Goal: Task Accomplishment & Management: Manage account settings

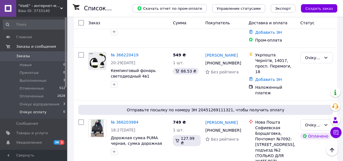
scroll to position [221, 0]
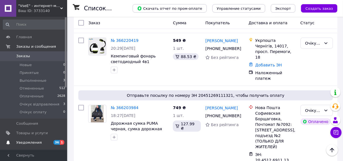
click at [34, 141] on span "Уведомления" at bounding box center [28, 142] width 25 height 5
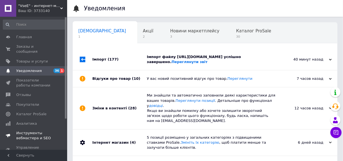
scroll to position [0, 3]
click at [217, 65] on div "Імпорт файлу https://www.websklad.biz.ua/wp-content/uploads/randomize_prom_1112…" at bounding box center [211, 60] width 129 height 10
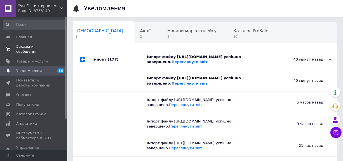
click at [22, 47] on span "Заказы и сообщения" at bounding box center [34, 49] width 36 height 10
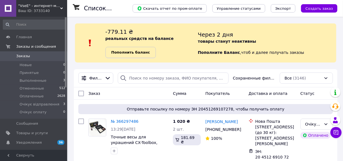
click at [132, 51] on b "Пополнить баланс" at bounding box center [130, 52] width 39 height 4
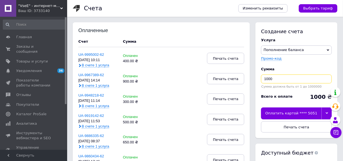
drag, startPoint x: 278, startPoint y: 78, endPoint x: 253, endPoint y: 79, distance: 25.2
click at [253, 79] on div "Создание счета Услуга Пополнение баланса Premium-дизайн Промо-код Сумма 1000 Су…" at bounding box center [295, 104] width 85 height 165
type input "800"
click at [280, 113] on div "Оплатить картой **** 5051" at bounding box center [291, 114] width 60 height 12
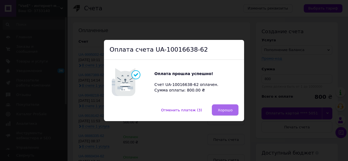
click at [220, 108] on span "Хорошо" at bounding box center [224, 110] width 15 height 4
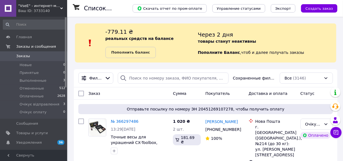
scroll to position [141, 0]
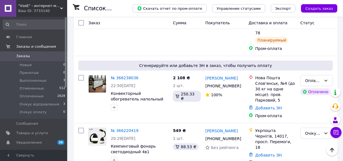
click at [27, 56] on span "Заказы" at bounding box center [23, 56] width 14 height 5
click at [39, 83] on li "Выполненные 3" at bounding box center [34, 81] width 69 height 8
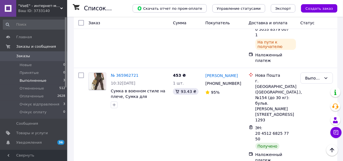
scroll to position [130, 0]
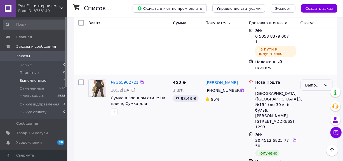
click at [311, 82] on div "Выполнен" at bounding box center [313, 85] width 16 height 6
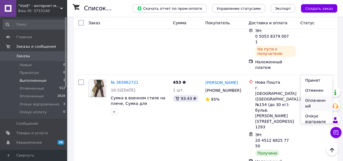
click at [314, 102] on li "Оплаченный" at bounding box center [317, 104] width 32 height 16
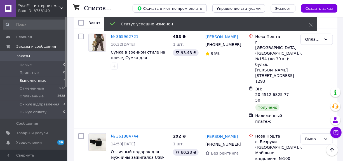
scroll to position [0, 0]
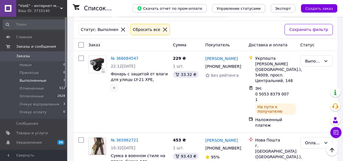
scroll to position [78, 0]
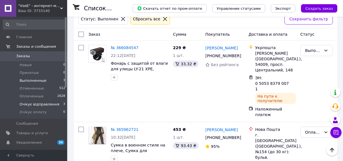
click at [45, 106] on span "Очікує відправлення" at bounding box center [40, 104] width 40 height 5
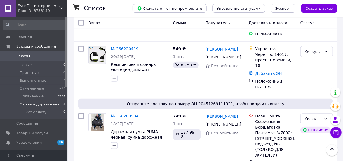
scroll to position [169, 0]
